Goal: Task Accomplishment & Management: Complete application form

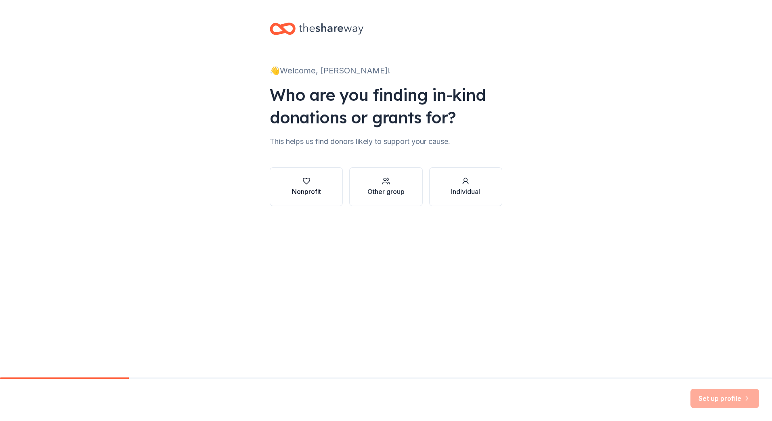
click at [308, 184] on icon "button" at bounding box center [306, 181] width 8 height 8
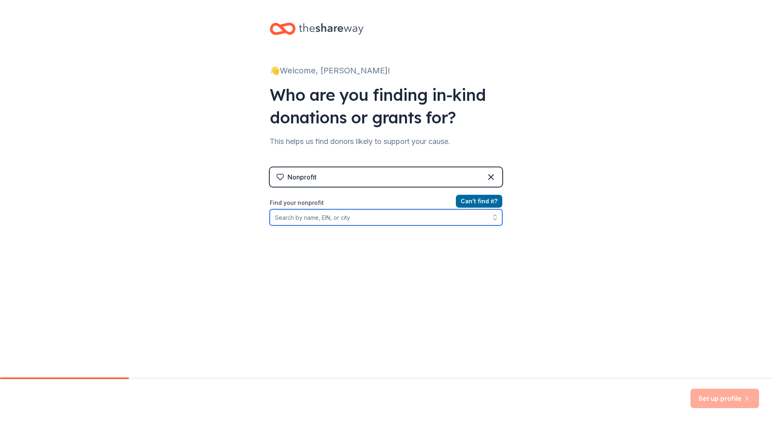
click at [326, 222] on input "Find your nonprofit" at bounding box center [386, 217] width 232 height 16
click at [394, 215] on input "Junior Achievement of Central Maryland" at bounding box center [386, 217] width 232 height 16
click at [404, 224] on input "Junior Achievement of Central Maryland" at bounding box center [386, 217] width 232 height 16
type input "Junior Achievement of Central Maryland"
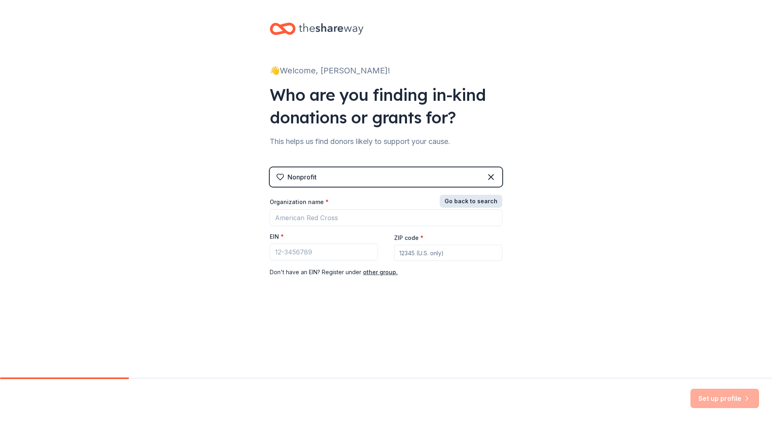
click at [485, 197] on button "Go back to search" at bounding box center [470, 201] width 63 height 13
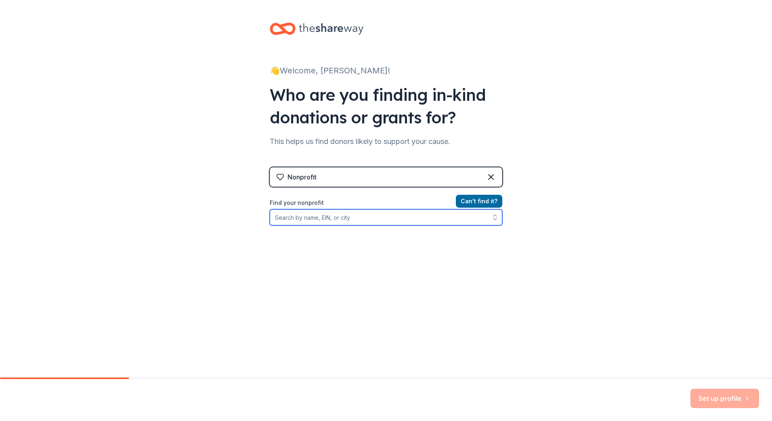
click at [319, 219] on input "Find your nonprofit" at bounding box center [386, 217] width 232 height 16
type input "[US_EMPLOYER_IDENTIFICATION_NUMBER]"
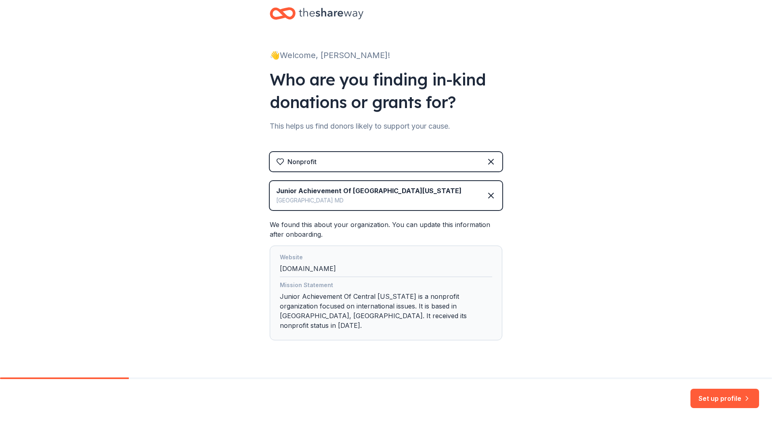
scroll to position [23, 0]
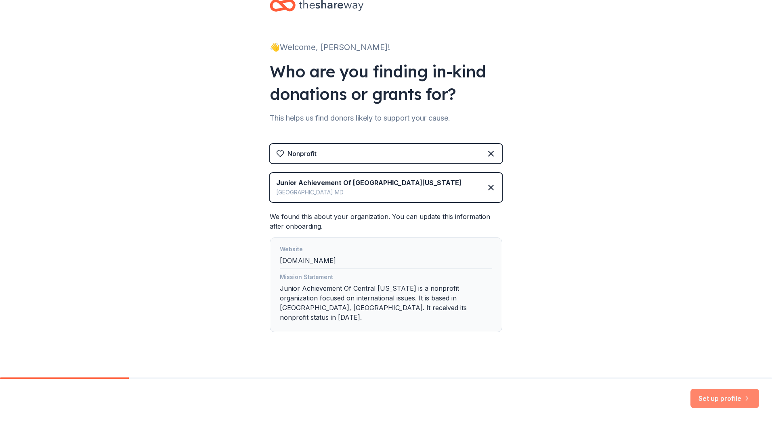
click at [726, 396] on button "Set up profile" at bounding box center [724, 398] width 69 height 19
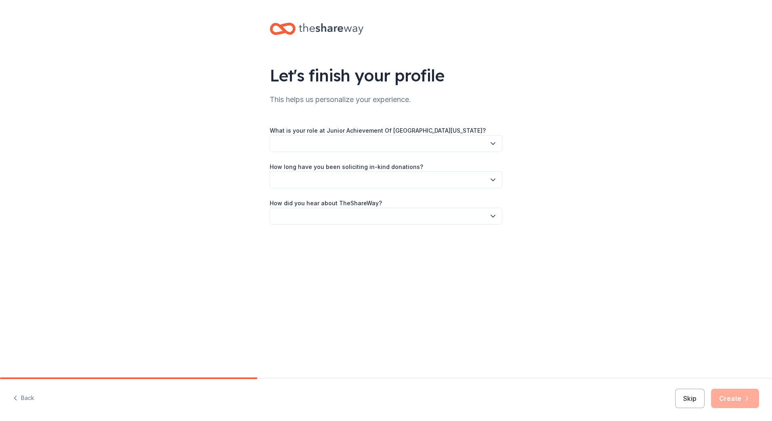
click at [293, 145] on button "button" at bounding box center [386, 143] width 232 height 17
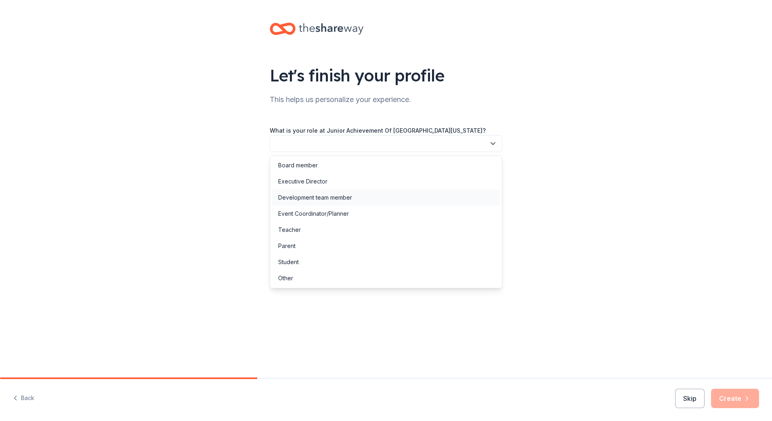
click at [306, 194] on div "Development team member" at bounding box center [315, 198] width 74 height 10
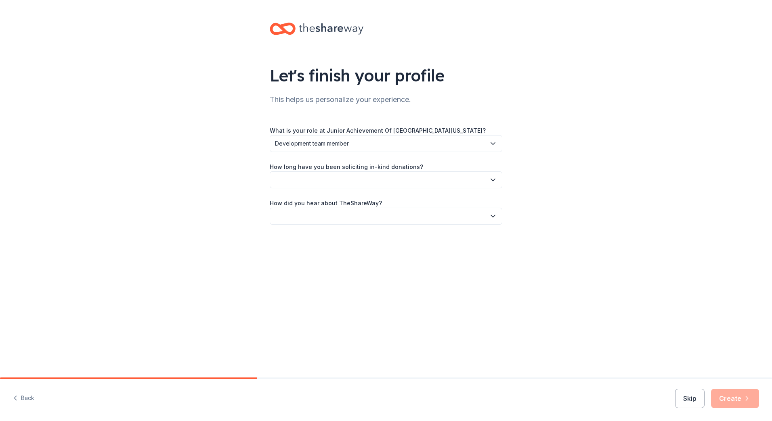
click at [308, 182] on button "button" at bounding box center [386, 179] width 232 height 17
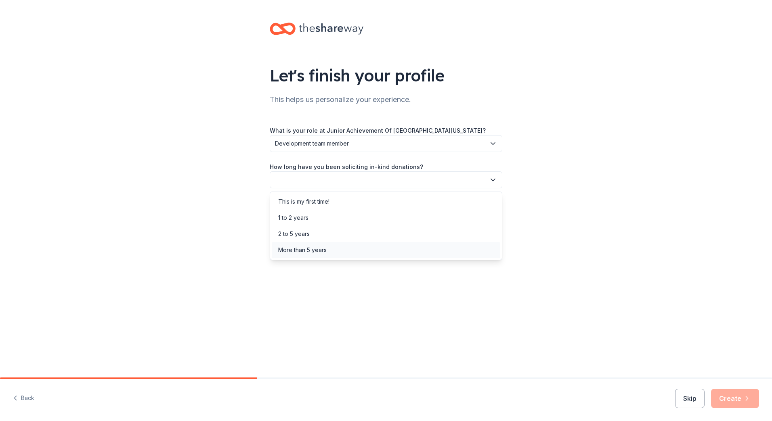
click at [314, 248] on div "More than 5 years" at bounding box center [302, 250] width 48 height 10
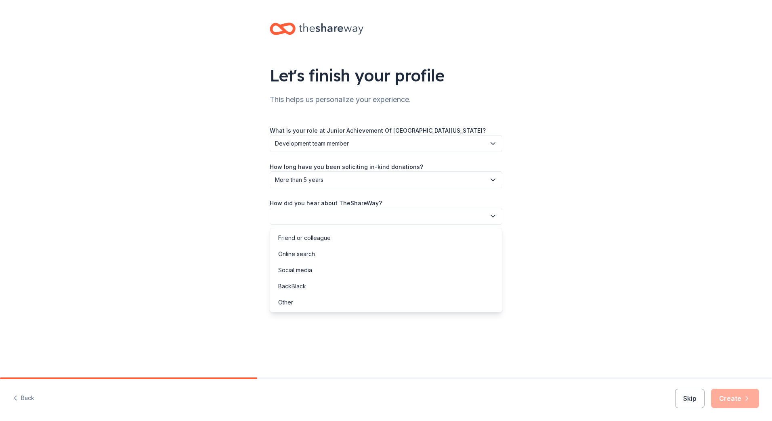
click at [307, 216] on button "button" at bounding box center [386, 216] width 232 height 17
click at [311, 252] on div "Online search" at bounding box center [296, 254] width 37 height 10
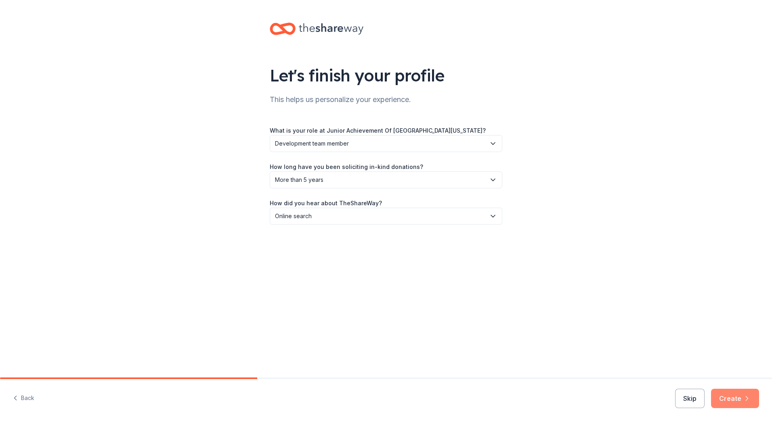
click at [747, 395] on icon "button" at bounding box center [746, 399] width 8 height 8
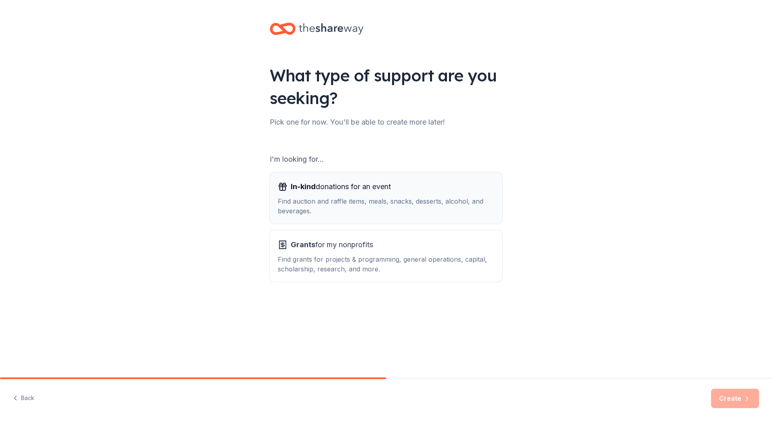
click at [348, 189] on span "In-kind donations for an event" at bounding box center [341, 186] width 100 height 13
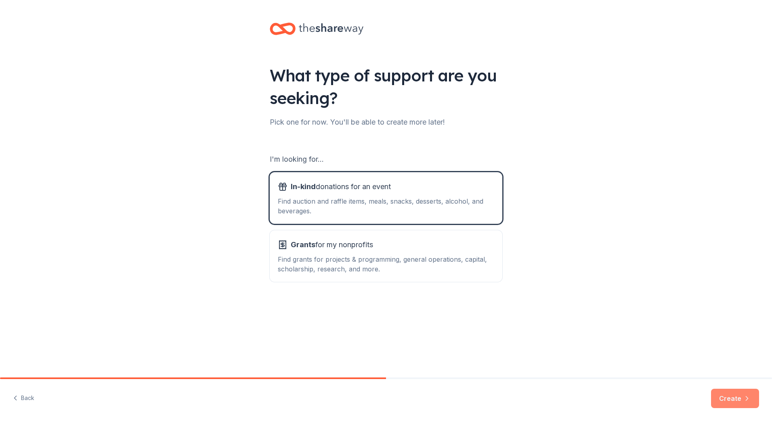
click at [741, 400] on button "Create" at bounding box center [735, 398] width 48 height 19
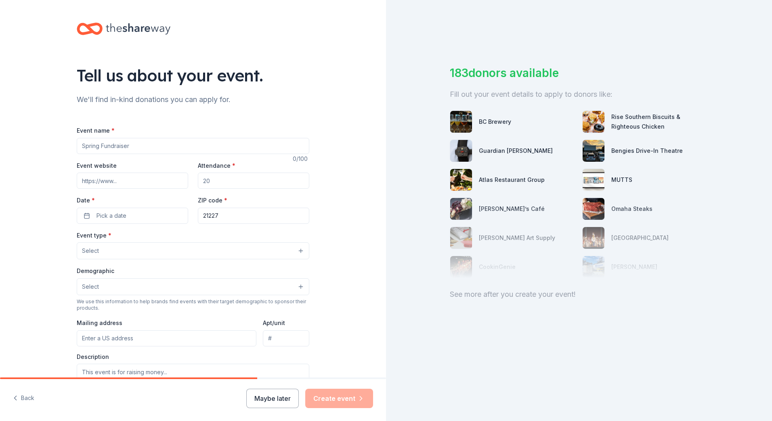
click at [105, 145] on input "Event name *" at bounding box center [193, 146] width 232 height 16
type input "JA Leading [DEMOGRAPHIC_DATA]"
click at [214, 178] on input "Attendance *" at bounding box center [253, 181] width 111 height 16
type input "300"
click at [117, 215] on span "Pick a date" at bounding box center [111, 216] width 30 height 10
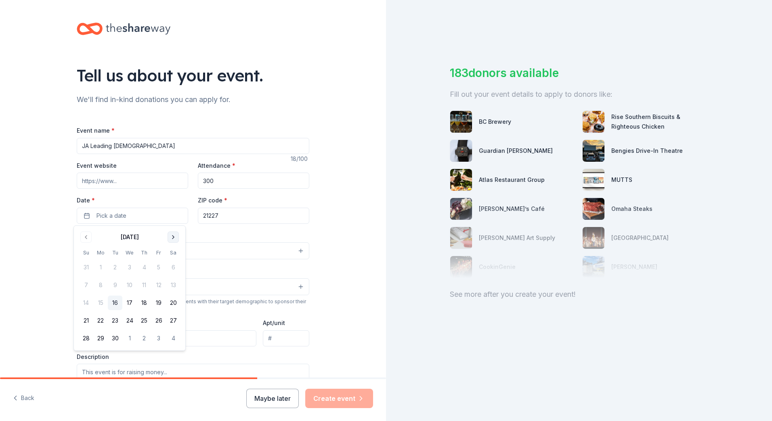
click at [176, 232] on button "Go to next month" at bounding box center [172, 237] width 11 height 11
click at [174, 234] on button "Go to next month" at bounding box center [172, 237] width 11 height 11
click at [143, 284] on button "6" at bounding box center [144, 285] width 15 height 15
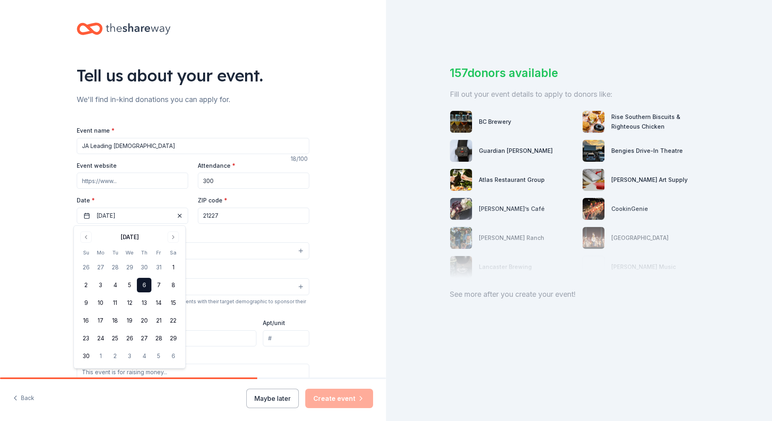
click at [37, 238] on div "Tell us about your event. We'll find in-kind donations you can apply for. Event…" at bounding box center [193, 268] width 386 height 537
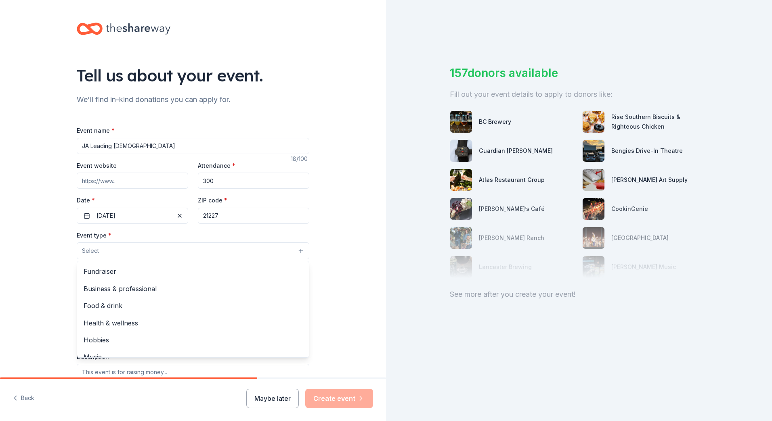
click at [131, 249] on button "Select" at bounding box center [193, 251] width 232 height 17
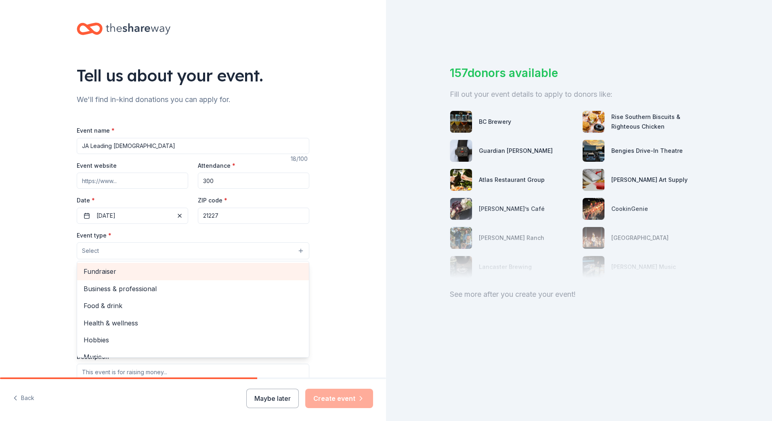
click at [124, 270] on span "Fundraiser" at bounding box center [193, 271] width 219 height 10
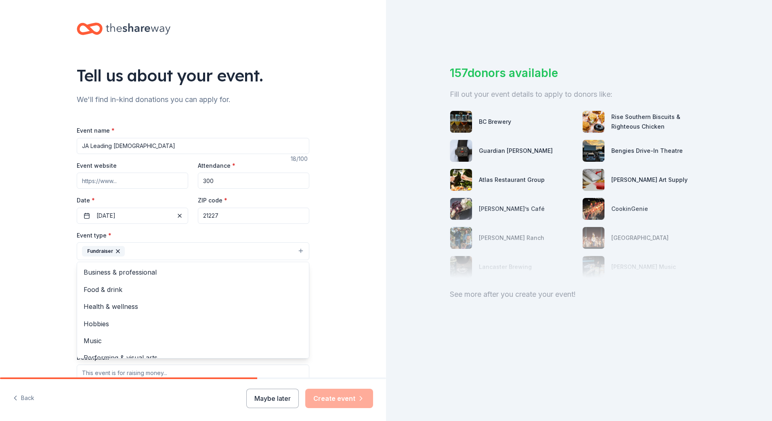
click at [322, 297] on div "Tell us about your event. We'll find in-kind donations you can apply for. Event…" at bounding box center [193, 269] width 386 height 538
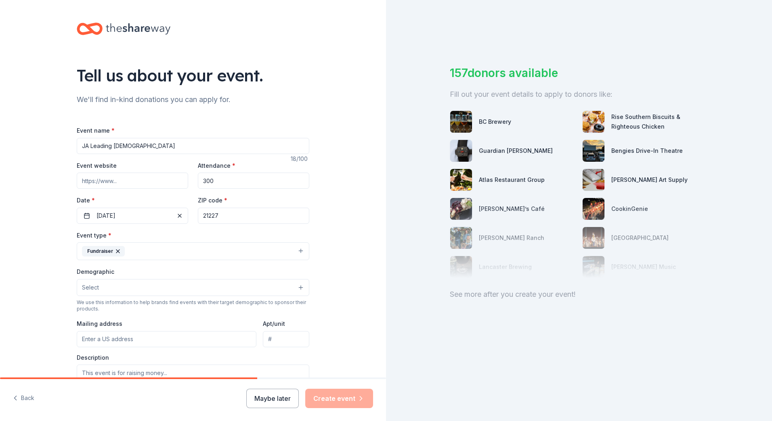
scroll to position [40, 0]
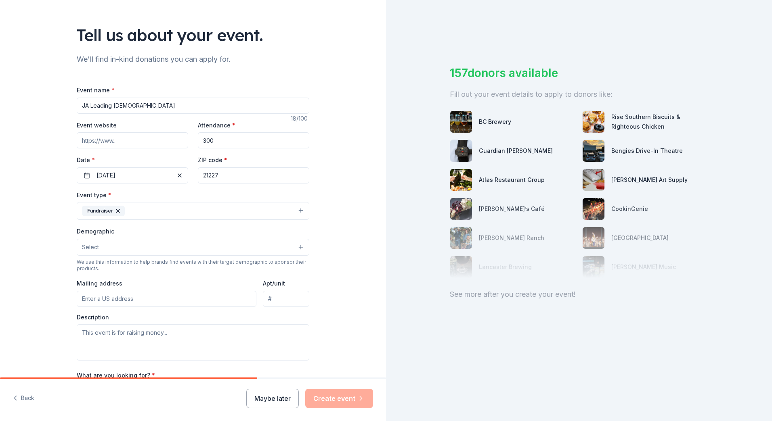
click at [83, 250] on span "Select" at bounding box center [90, 248] width 17 height 10
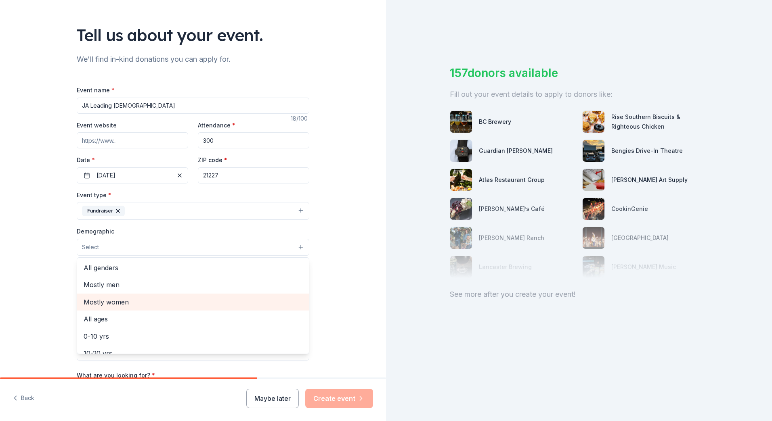
click at [103, 299] on span "Mostly women" at bounding box center [193, 302] width 219 height 10
click at [64, 275] on div "Tell us about your event. We'll find in-kind donations you can apply for. Event…" at bounding box center [193, 229] width 258 height 539
click at [130, 247] on button "Mostly women" at bounding box center [193, 248] width 232 height 18
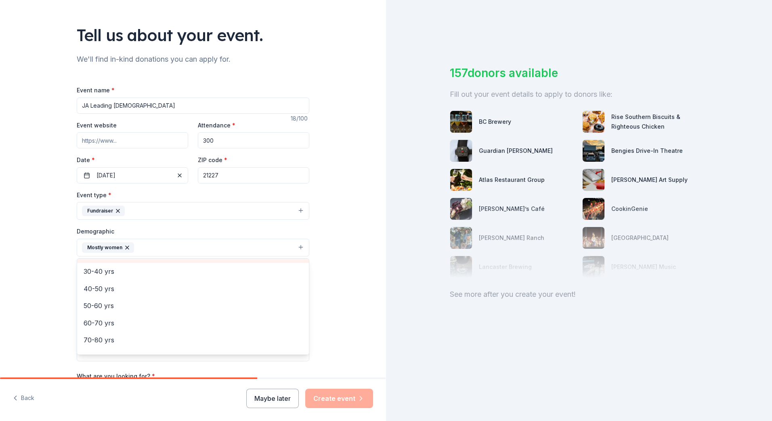
scroll to position [113, 0]
click at [52, 243] on div "Tell us about your event. We'll find in-kind donations you can apply for. Event…" at bounding box center [193, 229] width 386 height 539
click at [147, 207] on button "Fundraiser" at bounding box center [193, 211] width 232 height 18
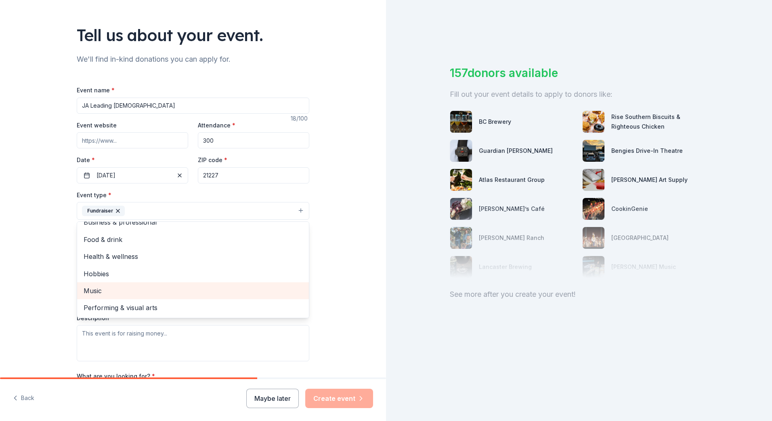
scroll to position [0, 0]
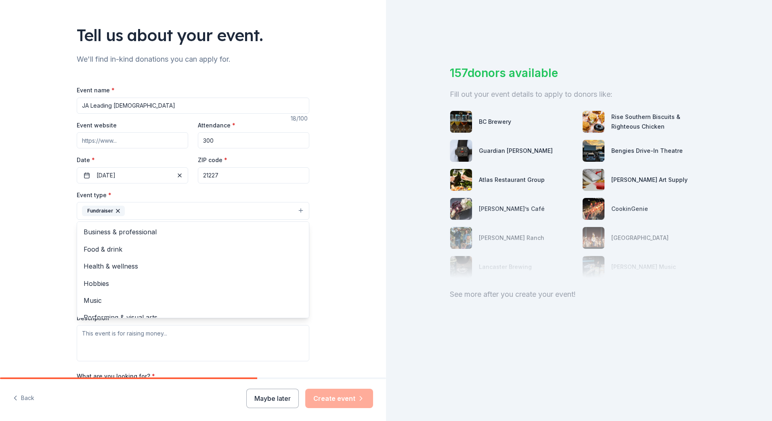
click at [42, 238] on div "Tell us about your event. We'll find in-kind donations you can apply for. Event…" at bounding box center [193, 229] width 386 height 539
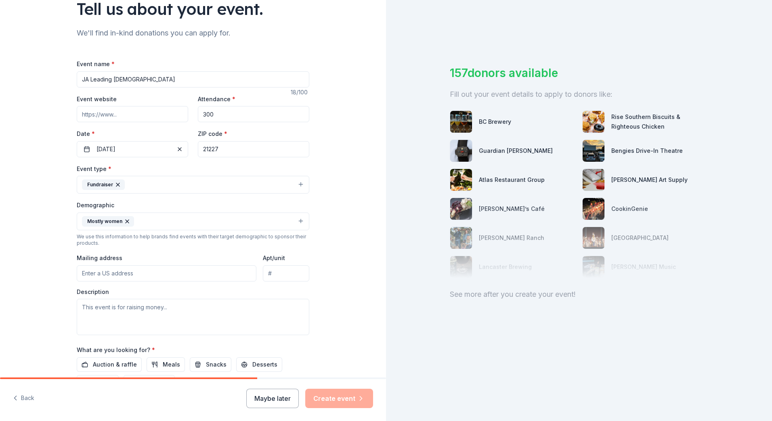
scroll to position [81, 0]
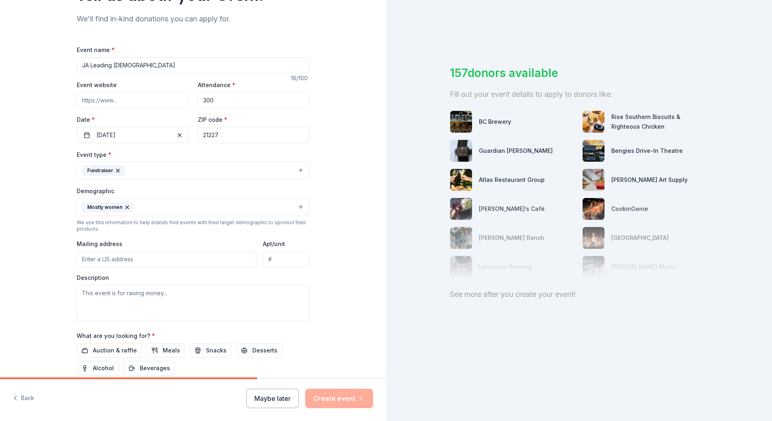
click at [125, 258] on input "Mailing address" at bounding box center [167, 259] width 180 height 16
type input "1725 Twin Springs Road, Baltimore, MD, 21227"
click at [136, 99] on input "Event website" at bounding box center [132, 100] width 111 height 16
paste input "https://centralmaryland.ja.org/events/ja-leading-ladies-2025"
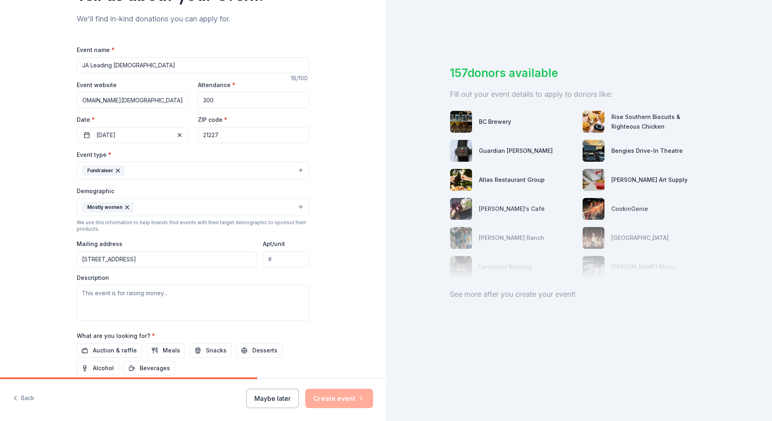
type input "https://centralmaryland.ja.org/events/ja-leading-ladies-2025"
click at [254, 93] on input "300" at bounding box center [253, 100] width 111 height 16
click at [248, 132] on input "21227" at bounding box center [253, 135] width 111 height 16
click at [337, 143] on div "Tell us about your event. We'll find in-kind donations you can apply for. Event…" at bounding box center [193, 188] width 386 height 539
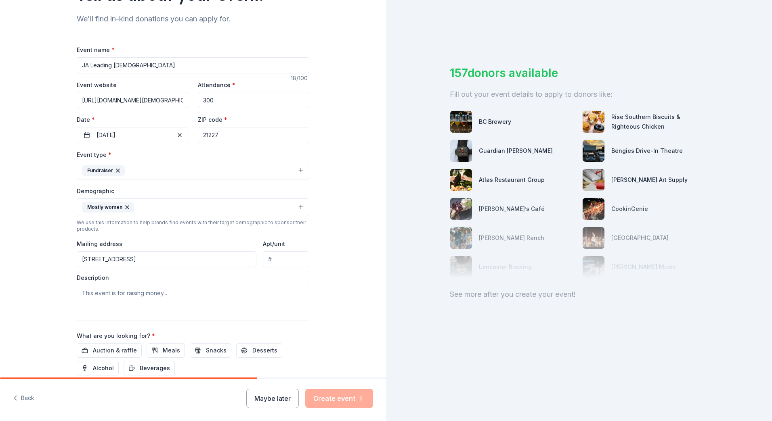
click at [228, 134] on input "21227" at bounding box center [253, 135] width 111 height 16
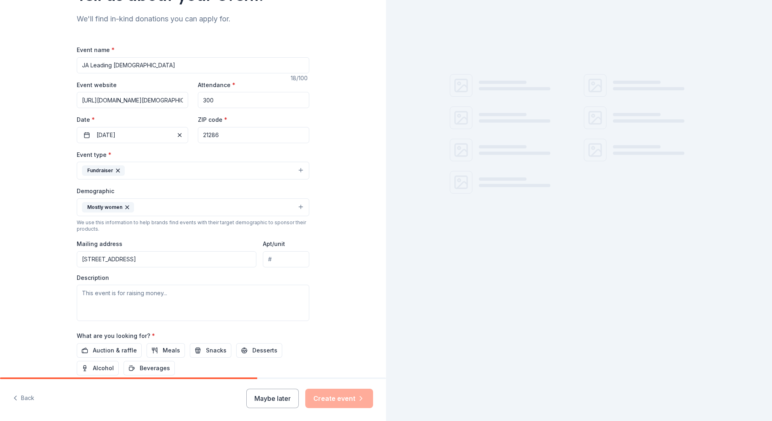
type input "21286"
click at [359, 179] on div "Tell us about your event. We'll find in-kind donations you can apply for. Event…" at bounding box center [193, 188] width 386 height 539
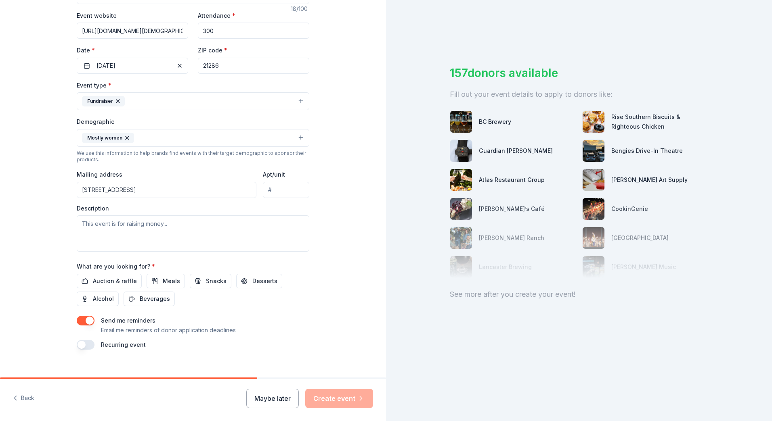
scroll to position [161, 0]
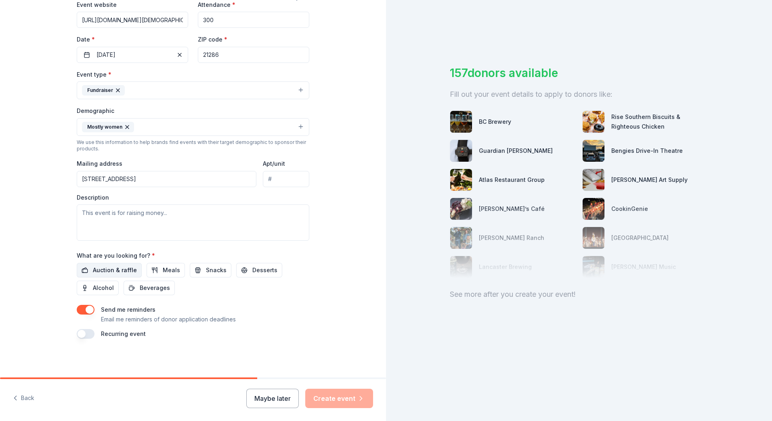
click at [99, 272] on span "Auction & raffle" at bounding box center [115, 271] width 44 height 10
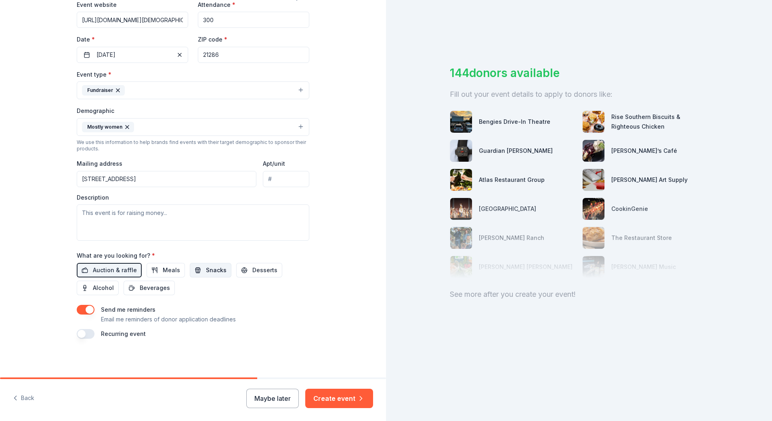
click at [212, 270] on span "Snacks" at bounding box center [216, 271] width 21 height 10
click at [140, 214] on textarea at bounding box center [193, 223] width 232 height 36
click at [111, 211] on textarea at bounding box center [193, 223] width 232 height 36
paste textarea "JA Leading Ladies is an annual event designed to connect women leaders from acr…"
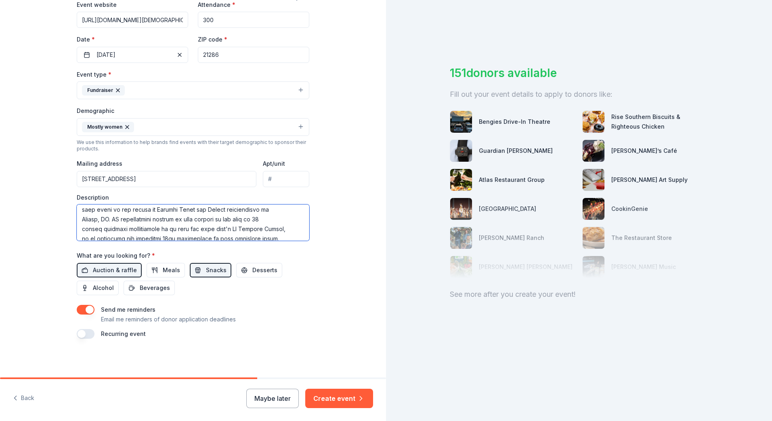
scroll to position [242, 0]
drag, startPoint x: 276, startPoint y: 229, endPoint x: 137, endPoint y: 216, distance: 139.8
click at [137, 216] on textarea at bounding box center [193, 223] width 232 height 36
click at [285, 213] on textarea at bounding box center [193, 223] width 232 height 36
drag, startPoint x: 282, startPoint y: 214, endPoint x: 86, endPoint y: 215, distance: 195.7
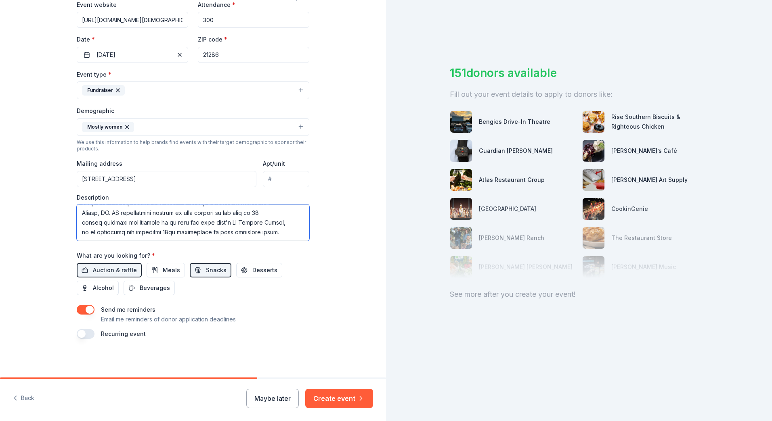
click at [77, 215] on textarea at bounding box center [193, 223] width 232 height 36
drag, startPoint x: 79, startPoint y: 222, endPoint x: 104, endPoint y: 220, distance: 25.1
click at [89, 223] on textarea at bounding box center [193, 223] width 232 height 36
drag, startPoint x: 285, startPoint y: 211, endPoint x: 217, endPoint y: 227, distance: 69.2
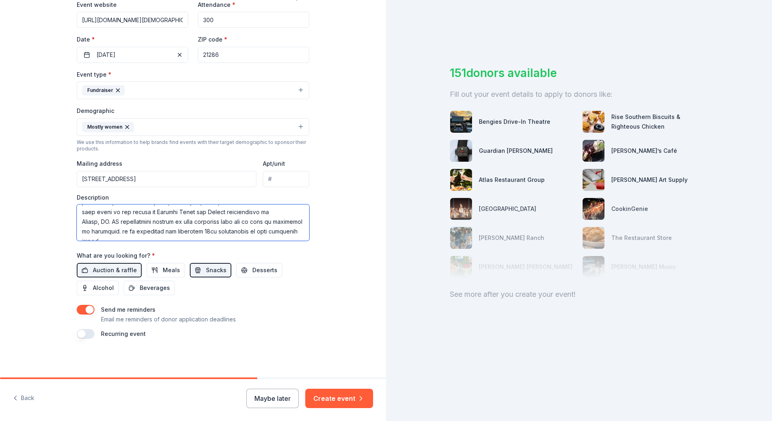
click at [245, 214] on textarea at bounding box center [193, 223] width 232 height 36
click at [217, 227] on textarea at bounding box center [193, 223] width 232 height 36
click at [226, 222] on textarea at bounding box center [193, 223] width 232 height 36
click at [153, 231] on textarea at bounding box center [193, 223] width 232 height 36
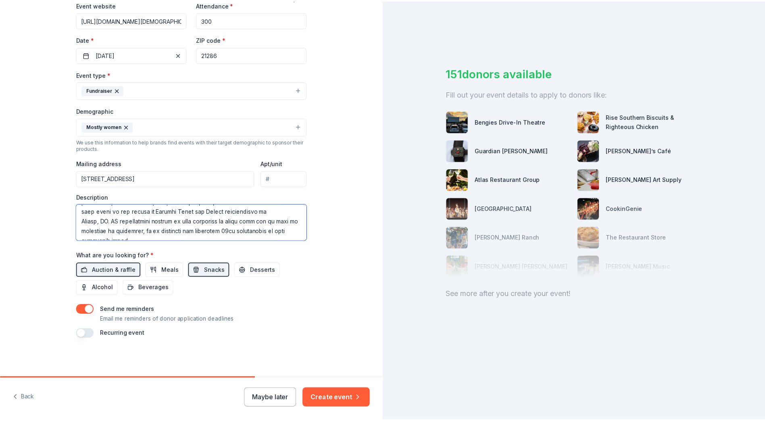
scroll to position [240, 0]
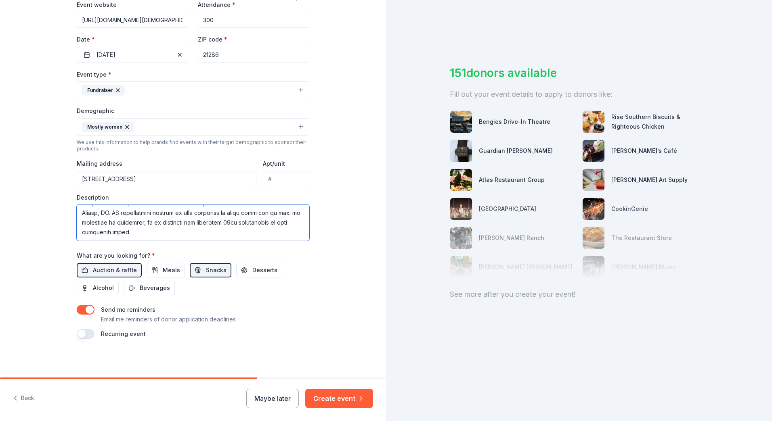
click at [117, 217] on textarea at bounding box center [193, 223] width 232 height 36
drag, startPoint x: 166, startPoint y: 215, endPoint x: 161, endPoint y: 215, distance: 5.2
click at [161, 215] on textarea at bounding box center [193, 223] width 232 height 36
type textarea "JA Leading Ladies is an annual event designed to connect women leaders from acr…"
click at [320, 397] on button "Create event" at bounding box center [339, 398] width 68 height 19
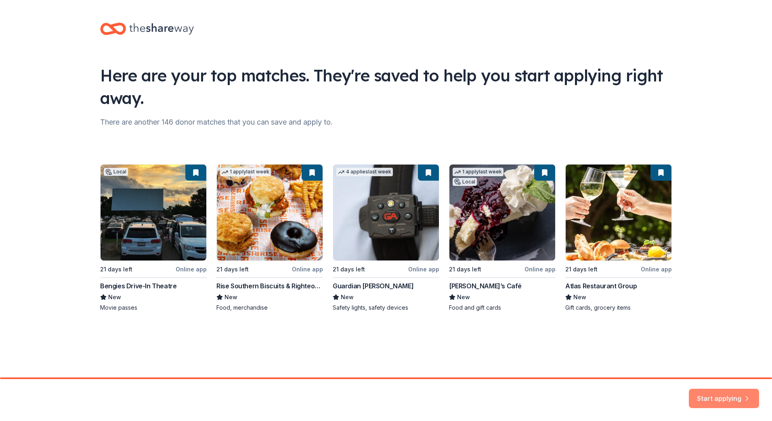
click at [726, 392] on button "Start applying" at bounding box center [723, 394] width 70 height 19
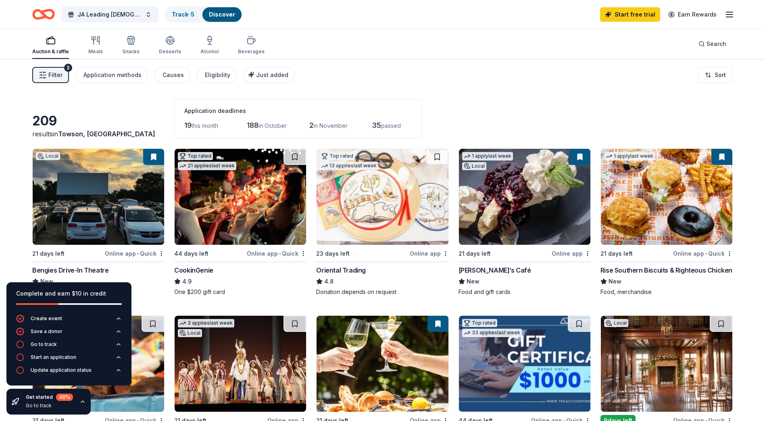
click at [455, 90] on div "Filter 2 Application methods Causes Eligibility Just added Sort" at bounding box center [382, 75] width 765 height 32
click at [81, 403] on icon "button" at bounding box center [82, 402] width 6 height 6
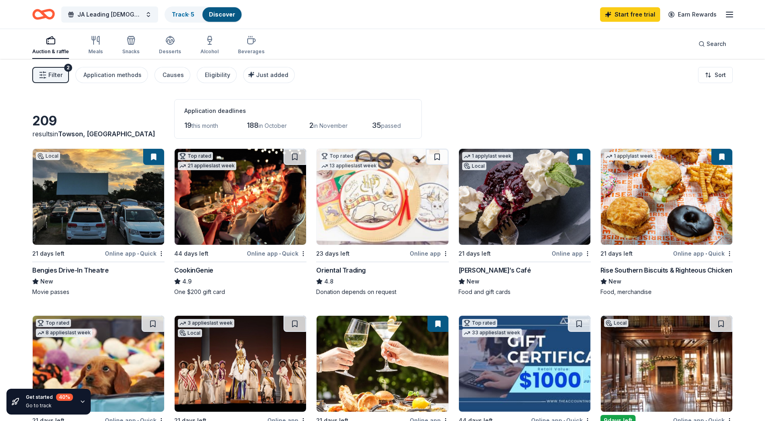
click at [94, 214] on img at bounding box center [99, 197] width 132 height 96
click at [122, 13] on span "JA Leading [DEMOGRAPHIC_DATA]" at bounding box center [109, 15] width 65 height 10
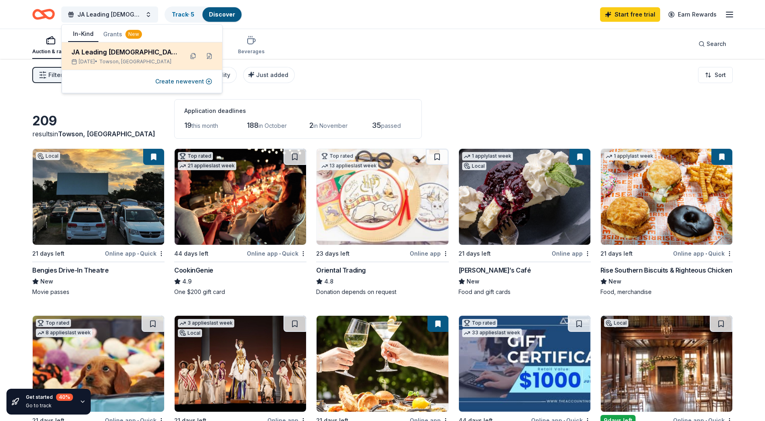
click at [128, 57] on div "JA Leading Ladies Nov 06, 2025 • Towson, MD" at bounding box center [124, 56] width 106 height 18
click at [208, 55] on button at bounding box center [209, 56] width 13 height 13
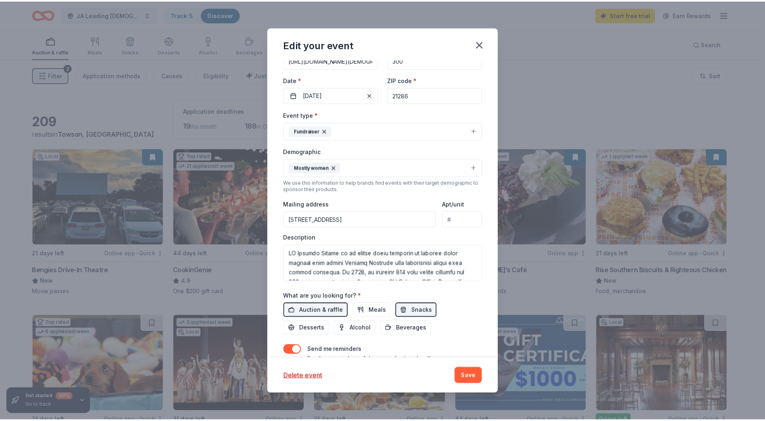
scroll to position [138, 0]
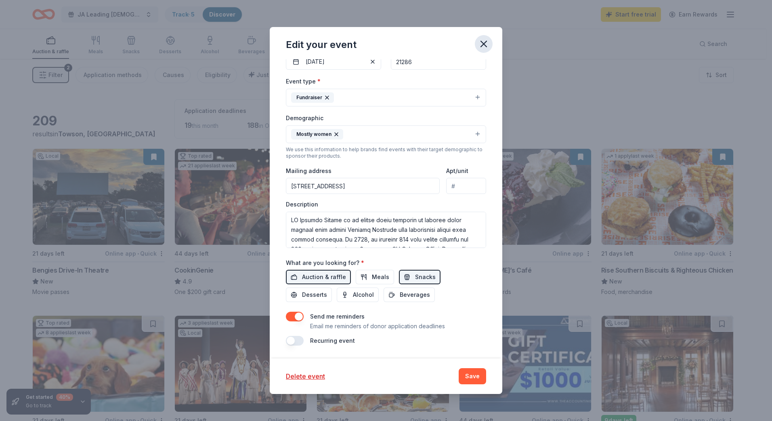
click at [481, 41] on icon "button" at bounding box center [484, 44] width 6 height 6
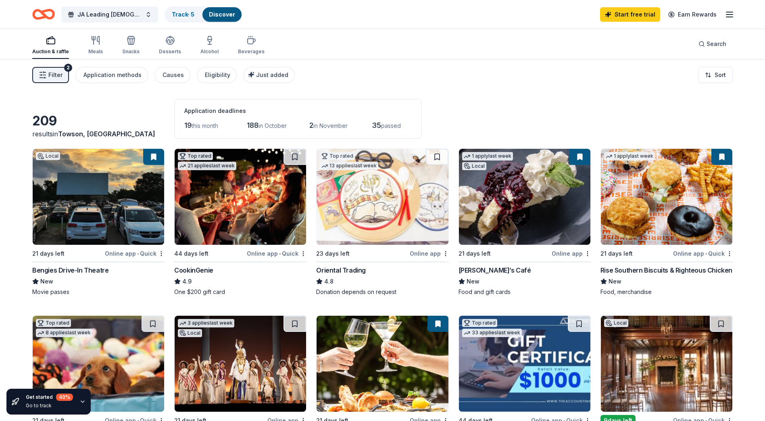
click at [102, 204] on img at bounding box center [99, 197] width 132 height 96
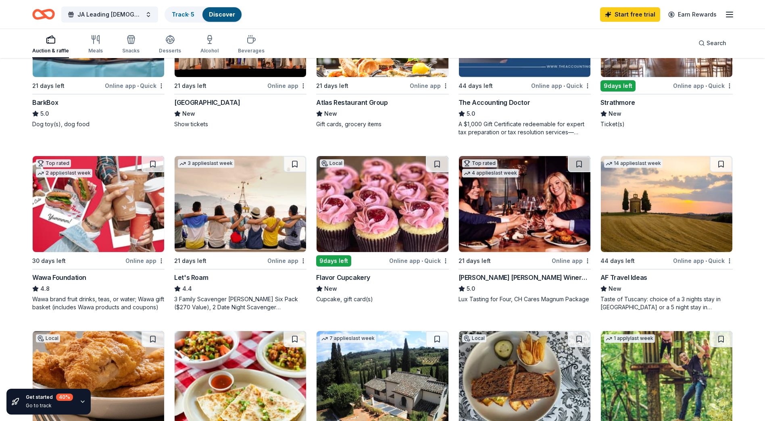
scroll to position [341, 0]
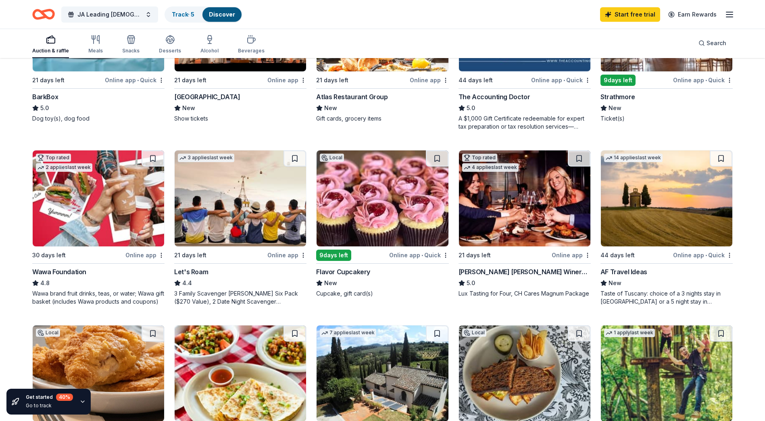
click at [89, 240] on img at bounding box center [99, 199] width 132 height 96
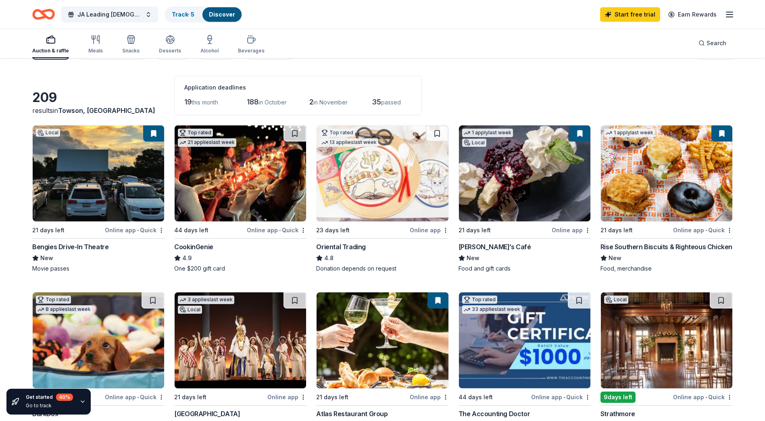
scroll to position [17, 0]
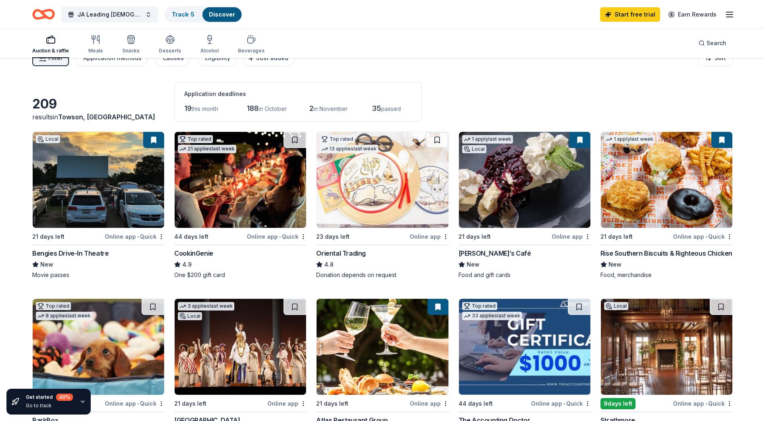
click at [383, 333] on img at bounding box center [383, 347] width 132 height 96
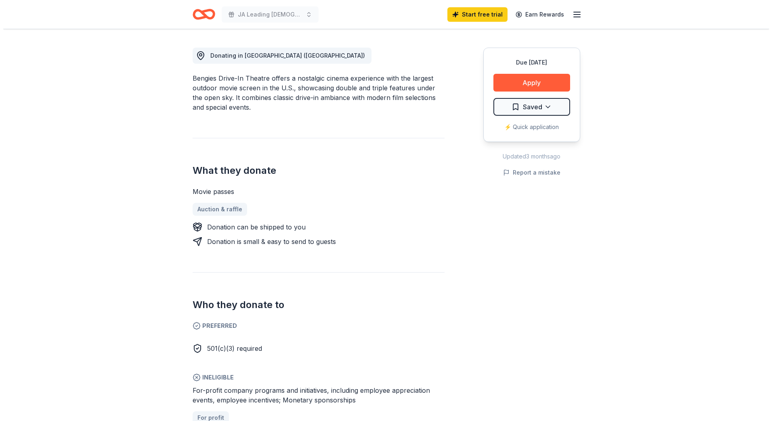
scroll to position [202, 0]
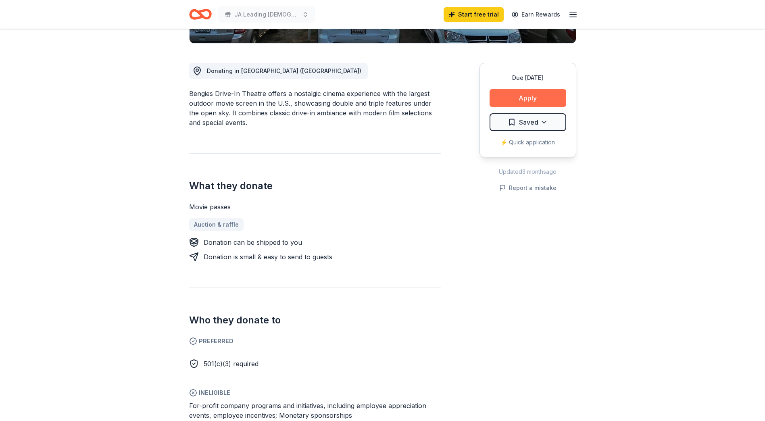
click at [530, 98] on button "Apply" at bounding box center [528, 98] width 77 height 18
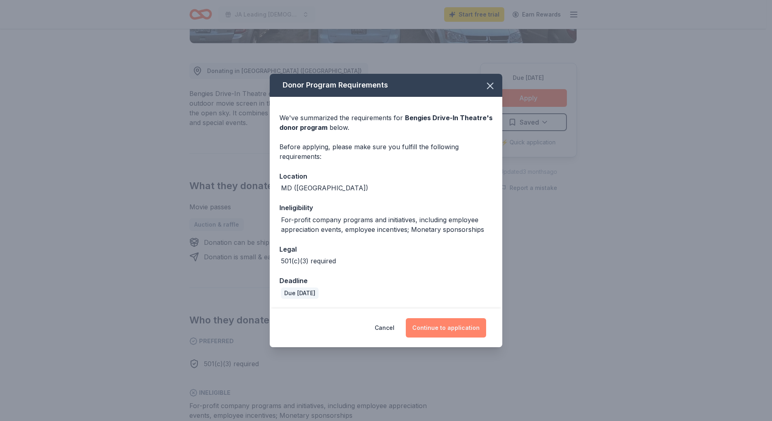
click at [470, 329] on button "Continue to application" at bounding box center [446, 327] width 80 height 19
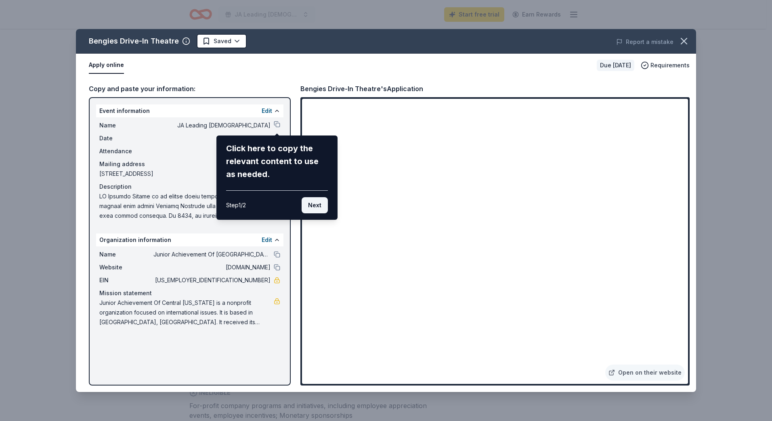
click at [312, 207] on button "Next" at bounding box center [314, 205] width 26 height 16
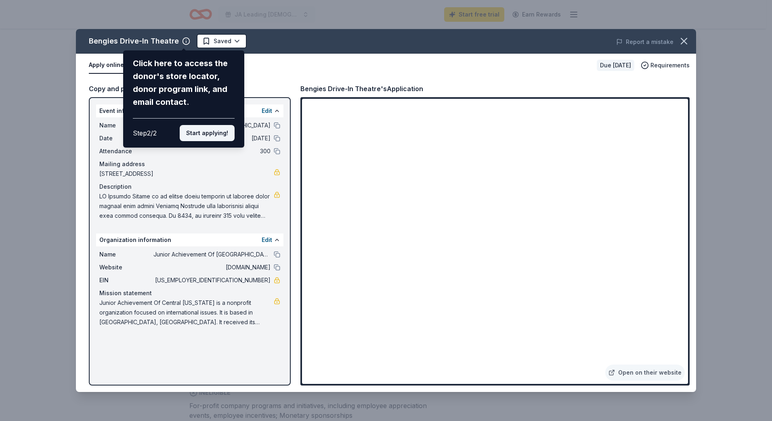
click at [209, 135] on button "Start applying!" at bounding box center [207, 133] width 55 height 16
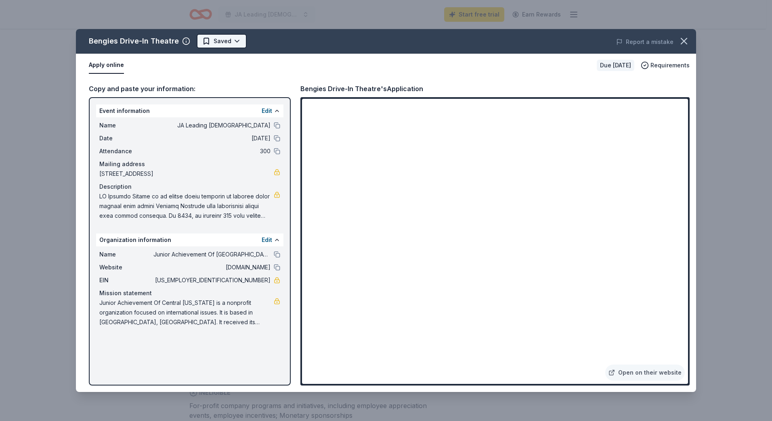
click at [235, 39] on html "JA Leading Ladies Start free trial Earn Rewards Due in 21 days Share Bengies Dr…" at bounding box center [386, 8] width 772 height 421
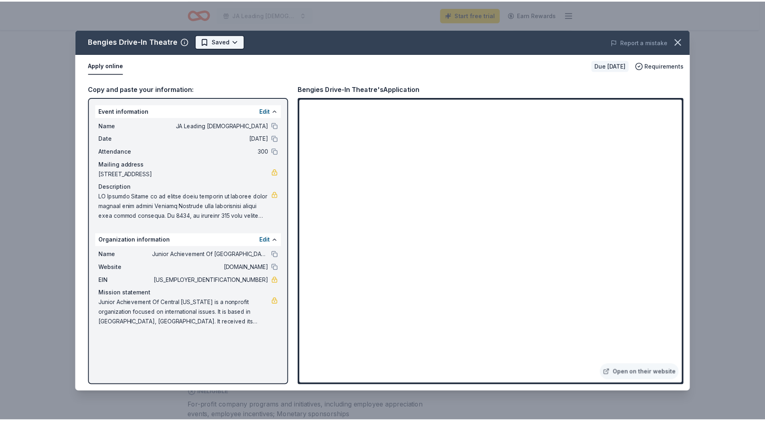
scroll to position [0, 0]
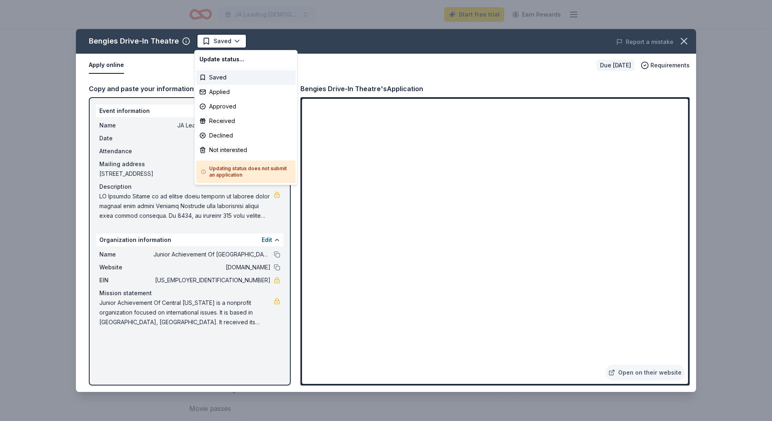
click at [248, 30] on html "JA Leading Ladies Start free trial Earn Rewards Due in 21 days Share Bengies Dr…" at bounding box center [386, 210] width 772 height 421
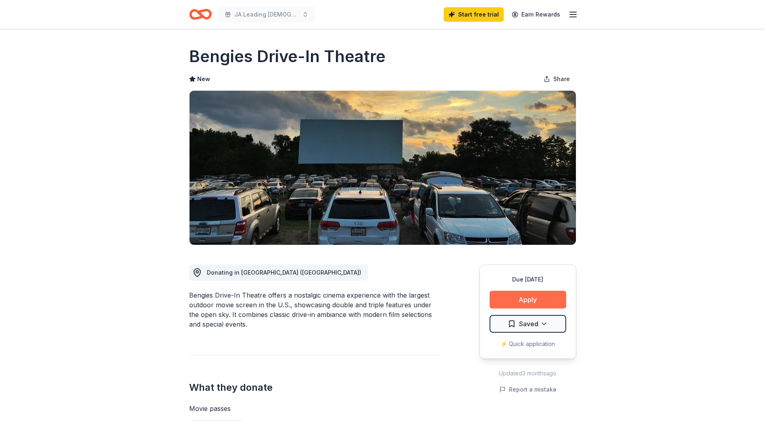
click at [529, 297] on button "Apply" at bounding box center [528, 300] width 77 height 18
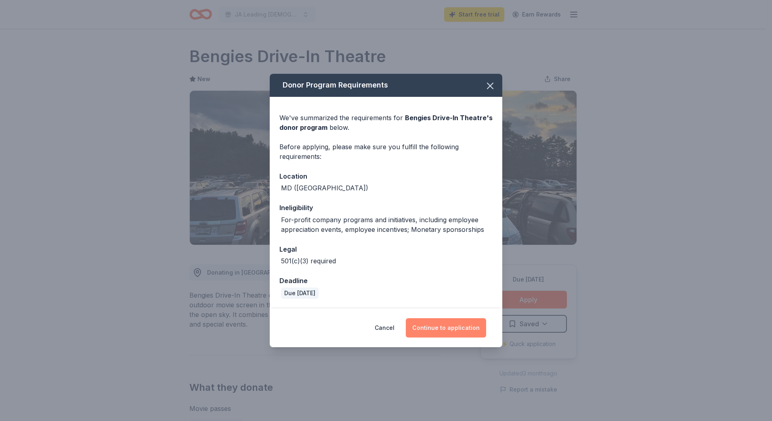
click at [458, 320] on button "Continue to application" at bounding box center [446, 327] width 80 height 19
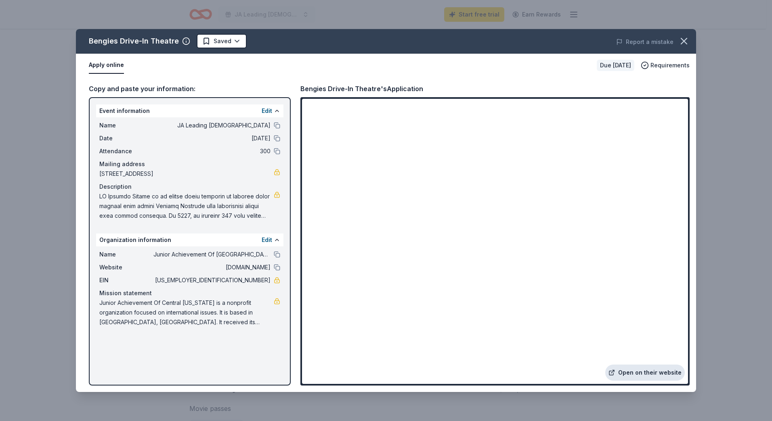
click at [639, 373] on link "Open on their website" at bounding box center [644, 373] width 79 height 16
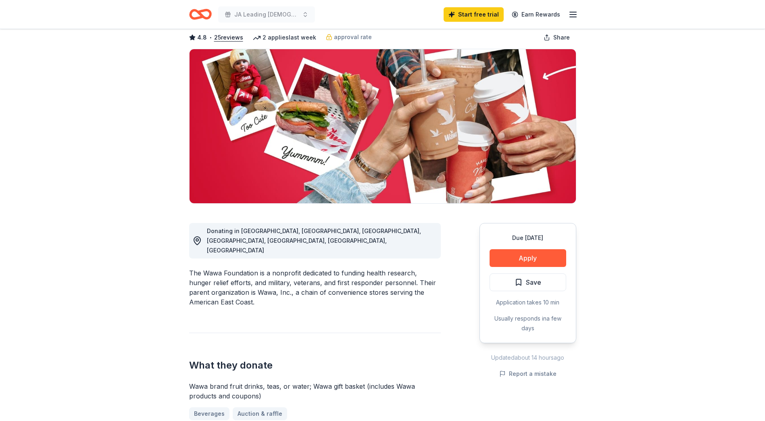
scroll to position [40, 0]
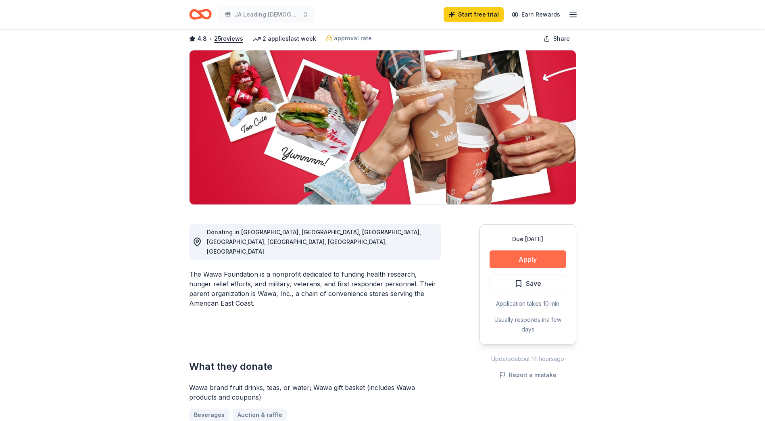
click at [527, 259] on button "Apply" at bounding box center [528, 260] width 77 height 18
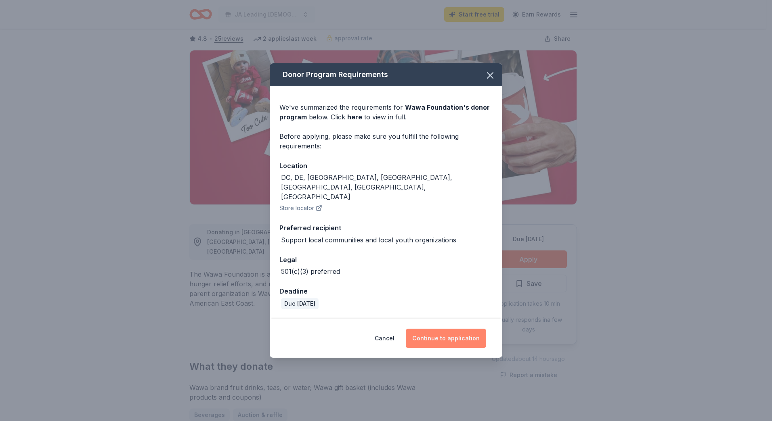
click at [456, 330] on button "Continue to application" at bounding box center [446, 338] width 80 height 19
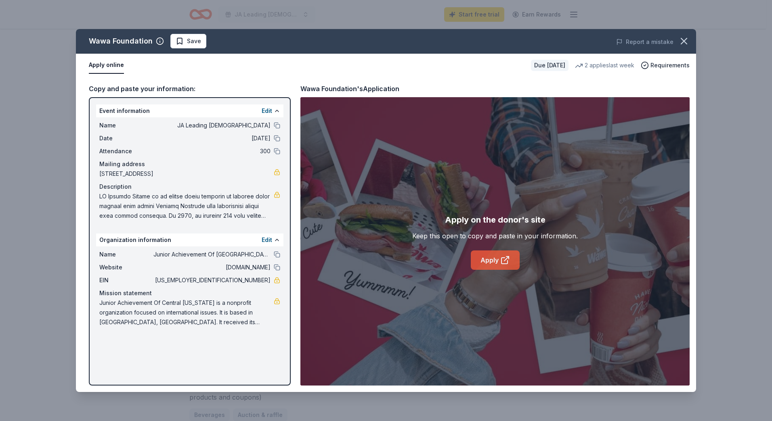
click at [498, 262] on link "Apply" at bounding box center [494, 260] width 49 height 19
click at [679, 39] on icon "button" at bounding box center [683, 41] width 11 height 11
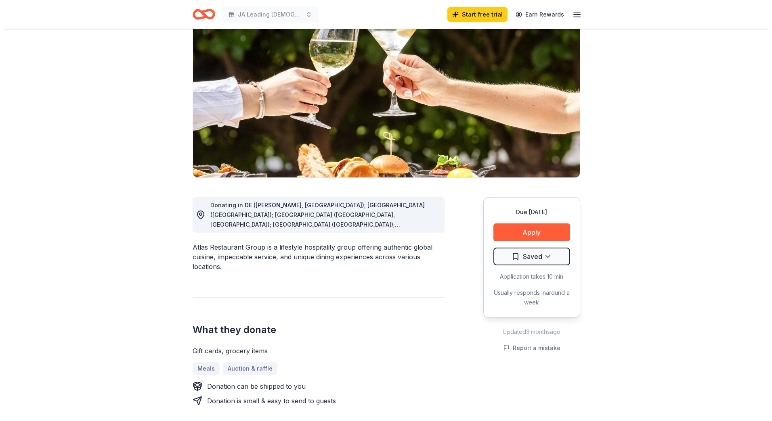
scroll to position [81, 0]
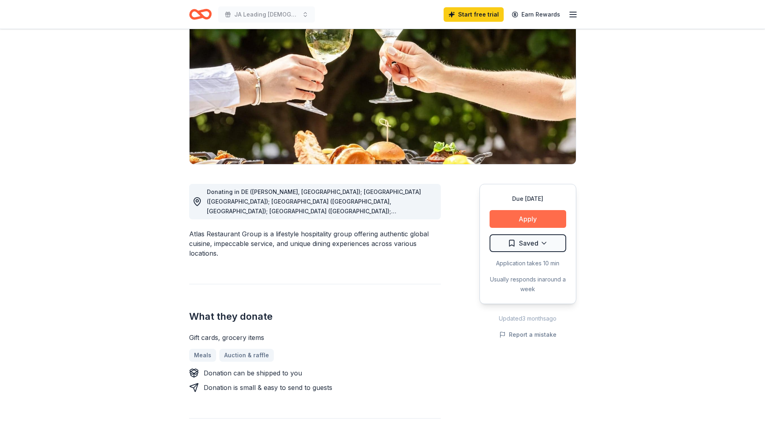
click at [538, 218] on button "Apply" at bounding box center [528, 219] width 77 height 18
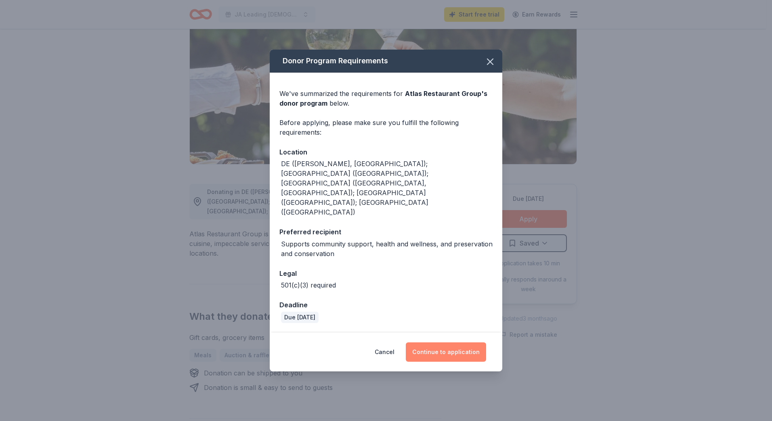
click at [450, 343] on button "Continue to application" at bounding box center [446, 352] width 80 height 19
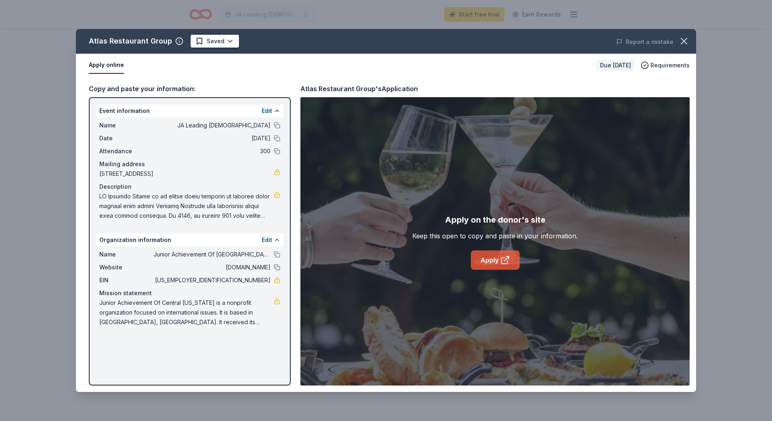
click at [483, 259] on link "Apply" at bounding box center [494, 260] width 49 height 19
